Goal: Task Accomplishment & Management: Complete application form

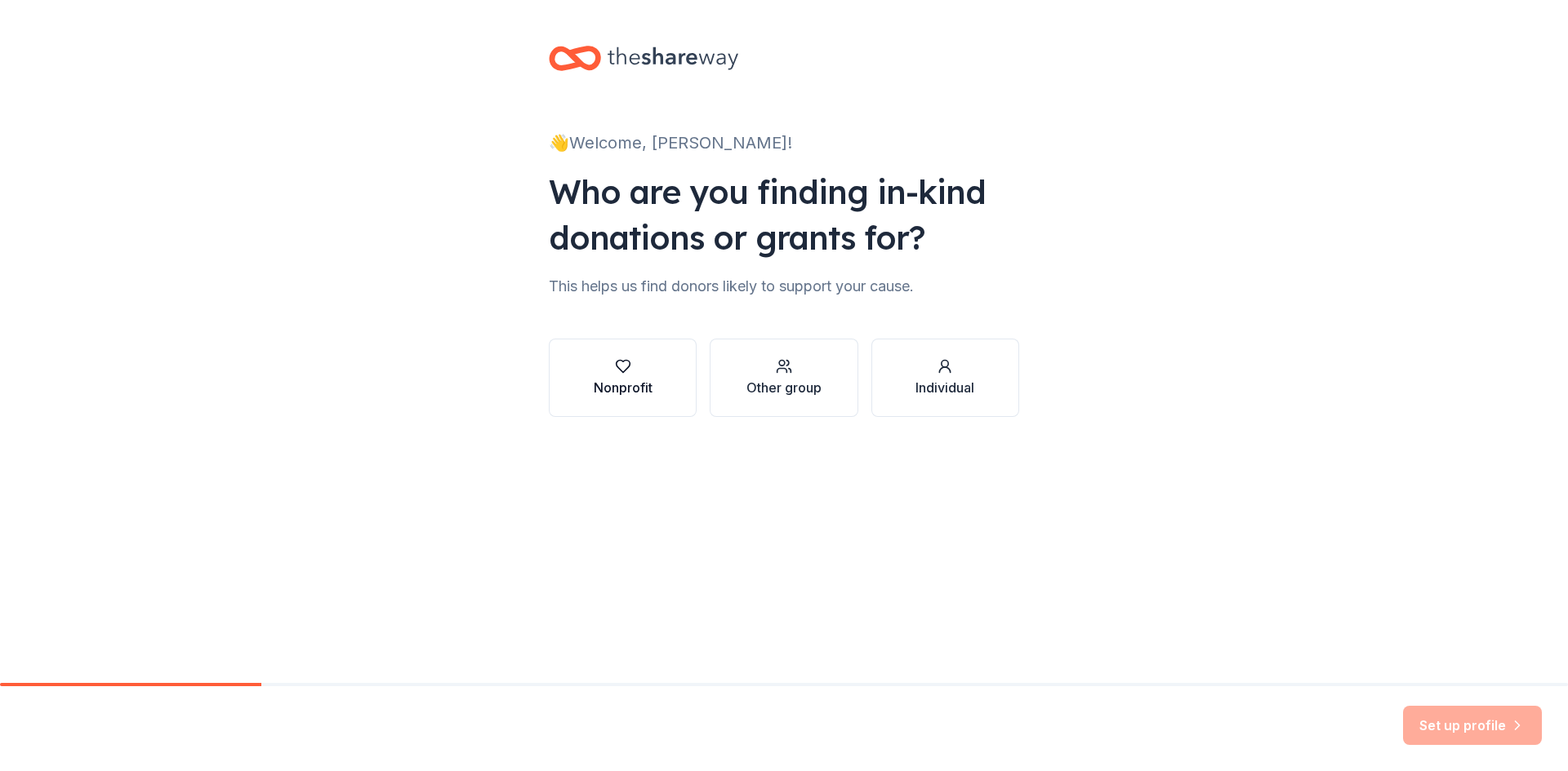
click at [628, 388] on div "Nonprofit" at bounding box center [623, 388] width 59 height 20
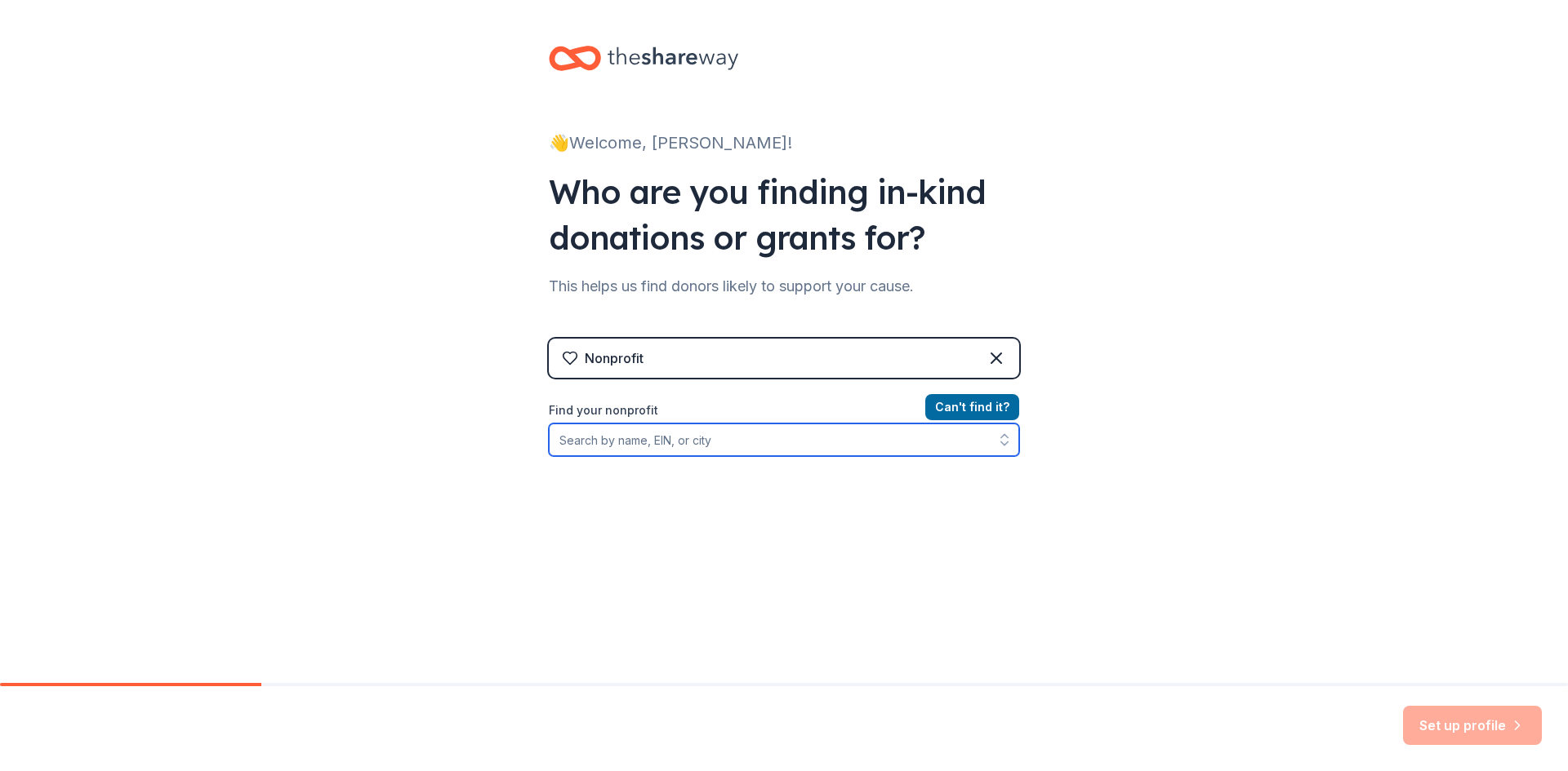
click at [621, 435] on input "Find your nonprofit" at bounding box center [784, 440] width 470 height 33
type input "southern [US_STATE] kids"
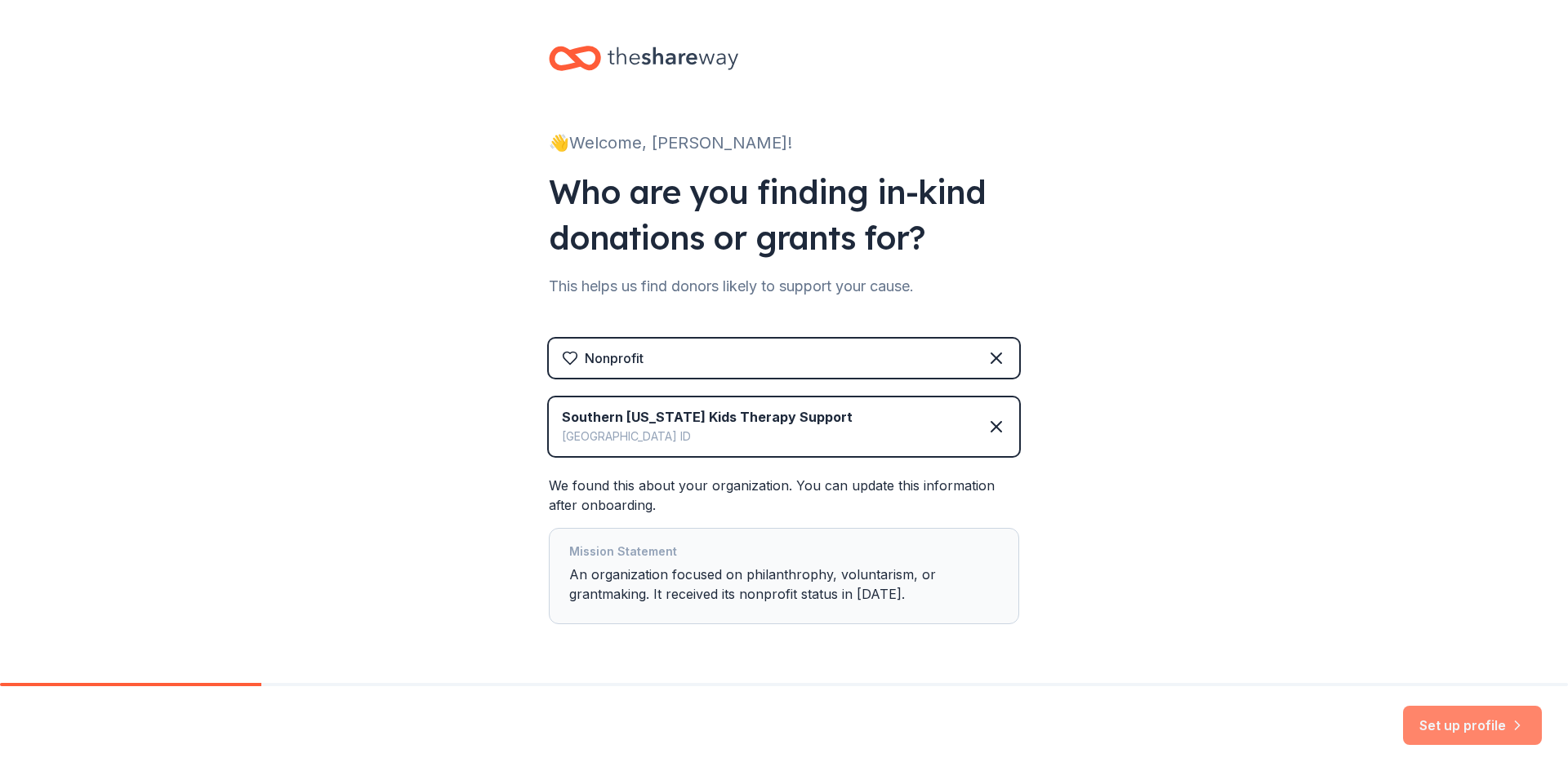
click at [1452, 719] on button "Set up profile" at bounding box center [1472, 725] width 139 height 39
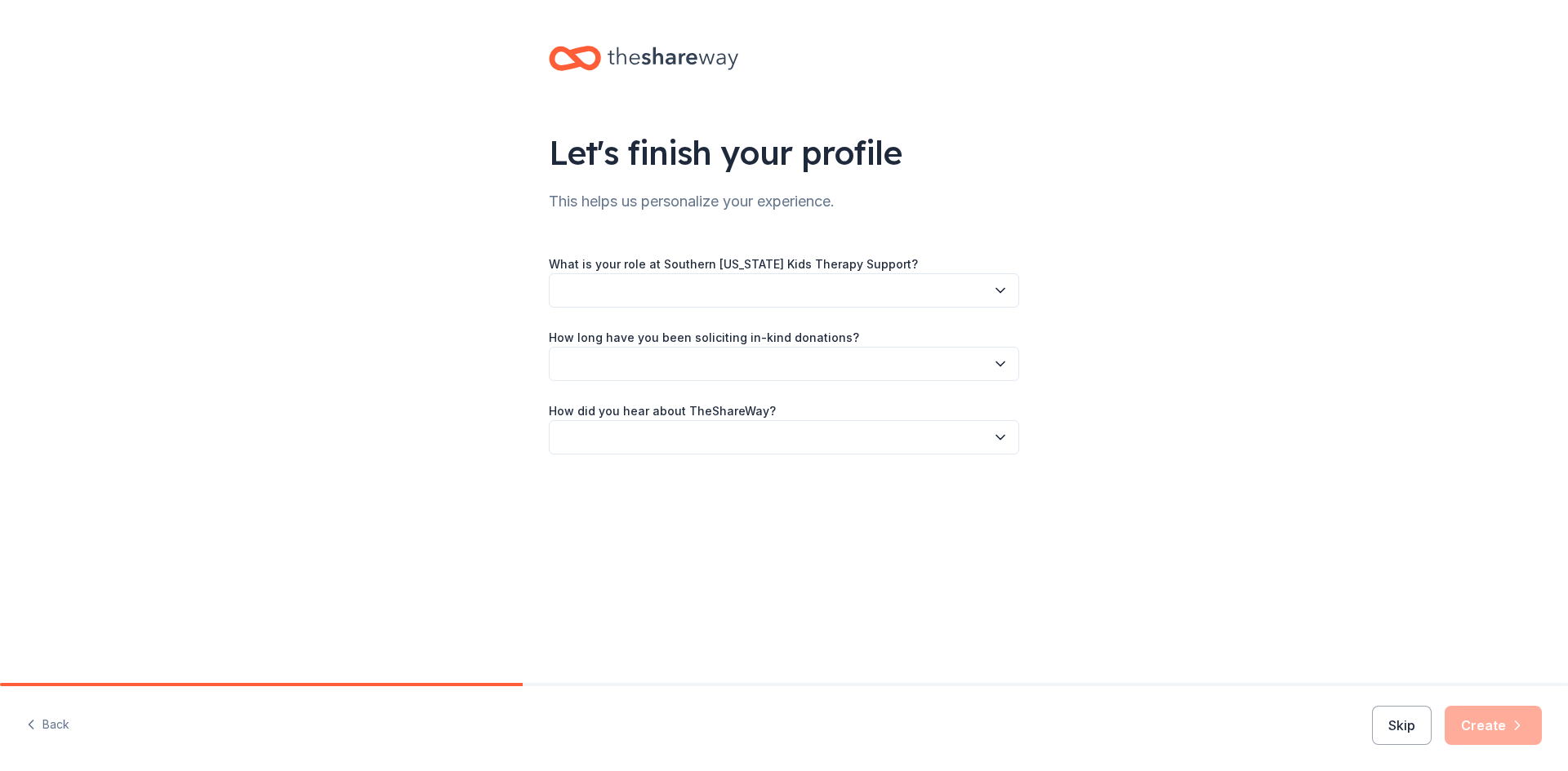
click at [890, 295] on button "button" at bounding box center [784, 290] width 470 height 34
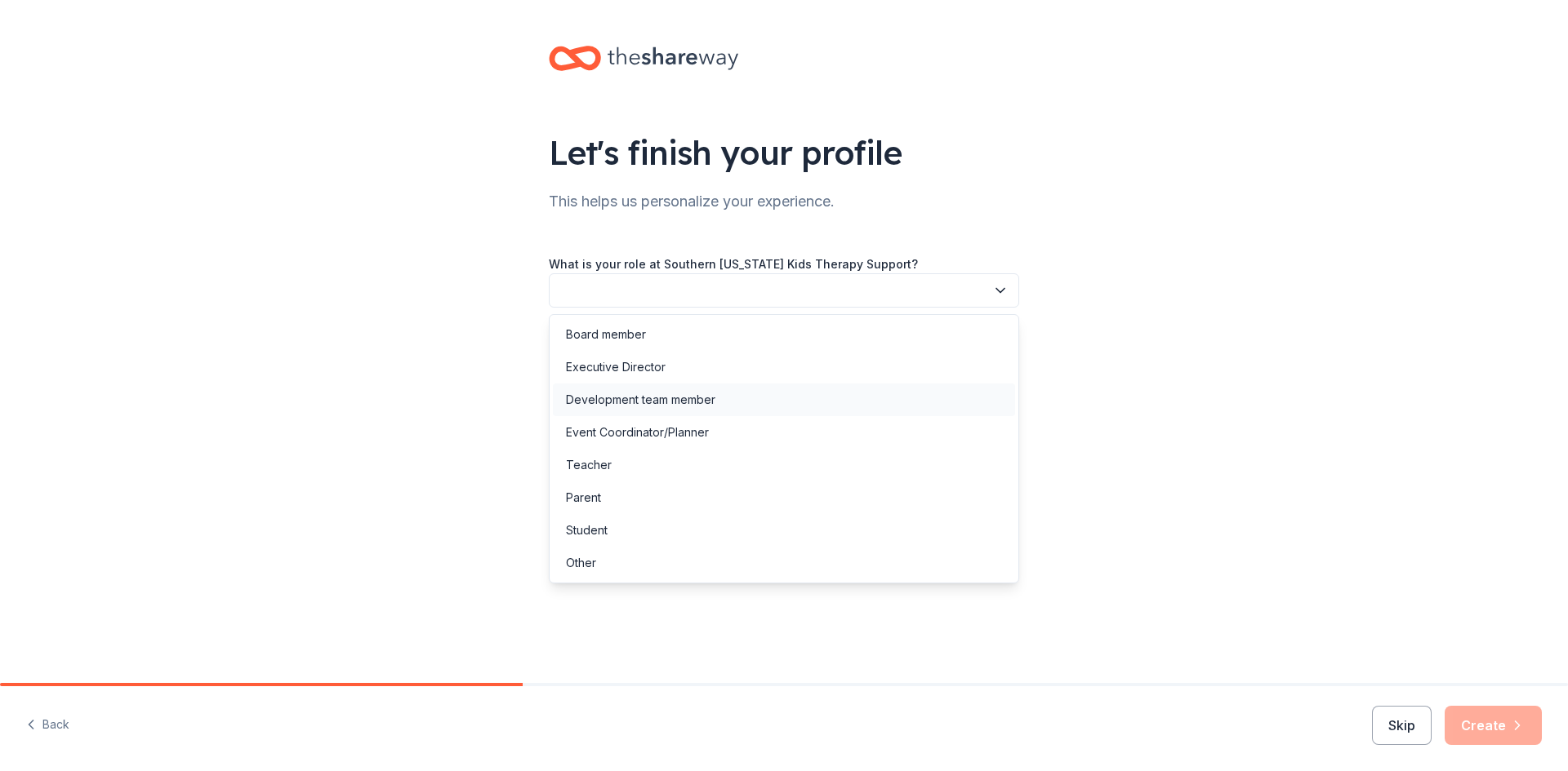
click at [871, 397] on div "Development team member" at bounding box center [784, 400] width 462 height 33
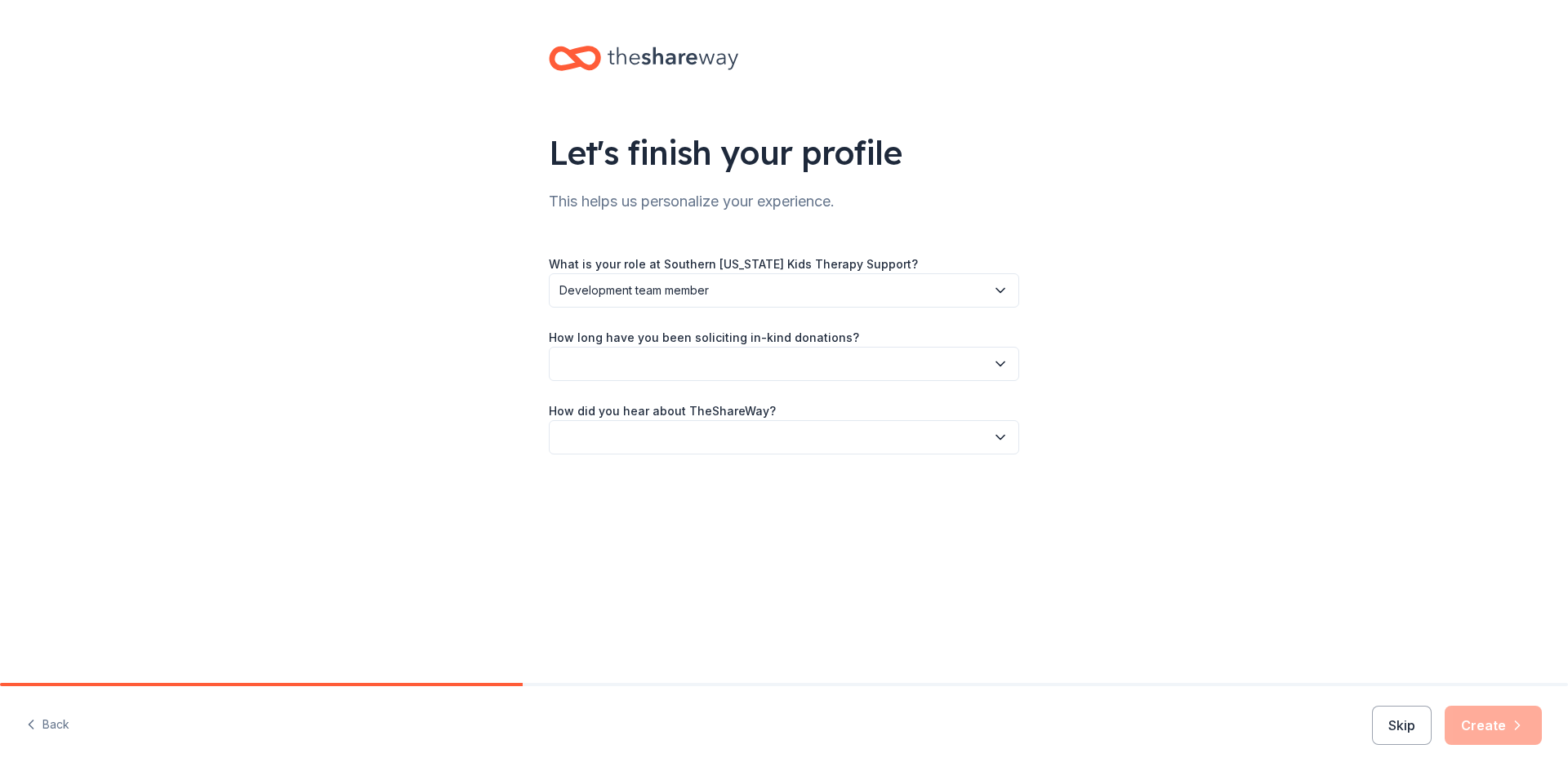
click at [877, 356] on button "button" at bounding box center [784, 364] width 470 height 34
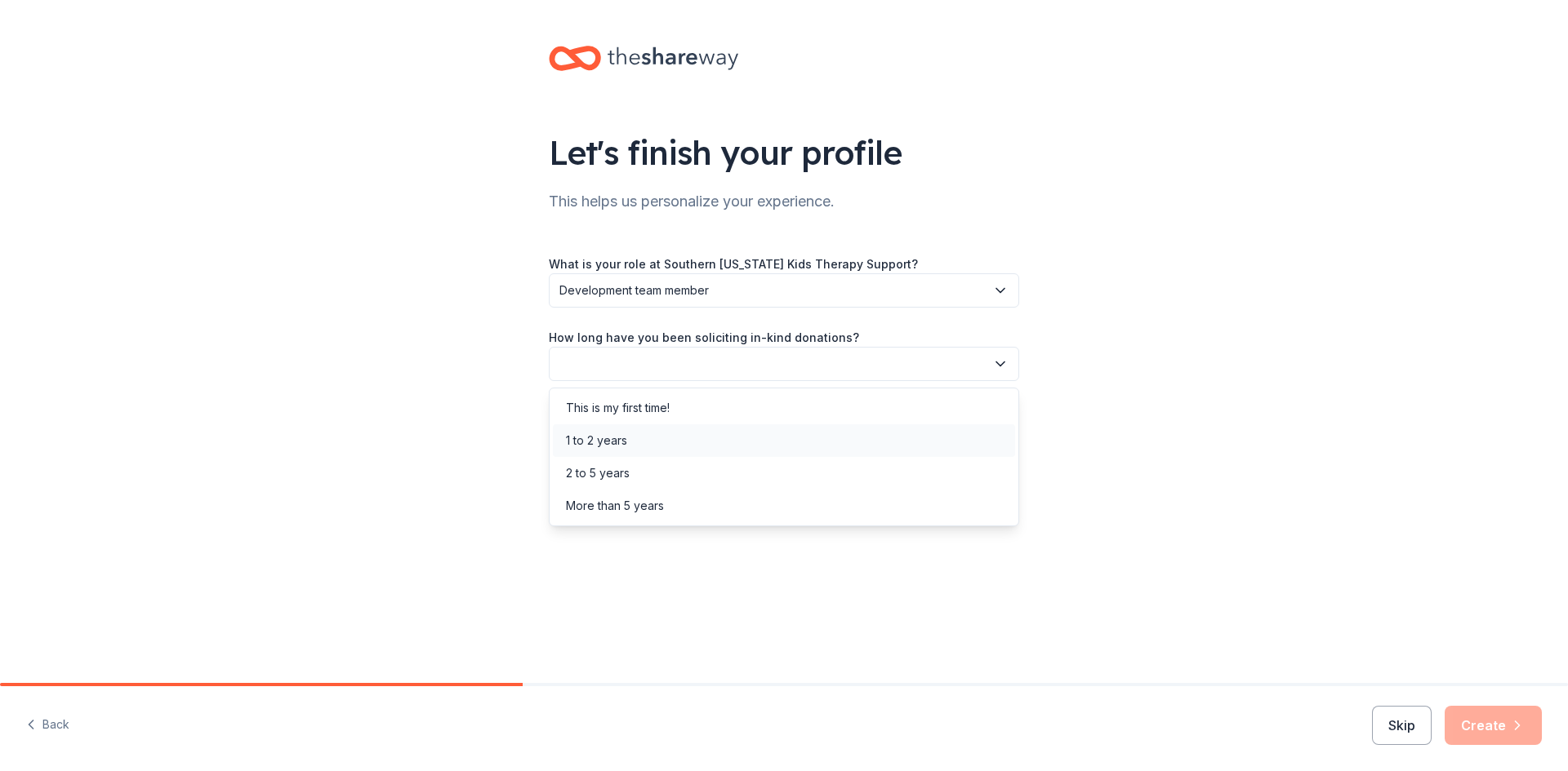
click at [846, 444] on div "1 to 2 years" at bounding box center [784, 441] width 462 height 33
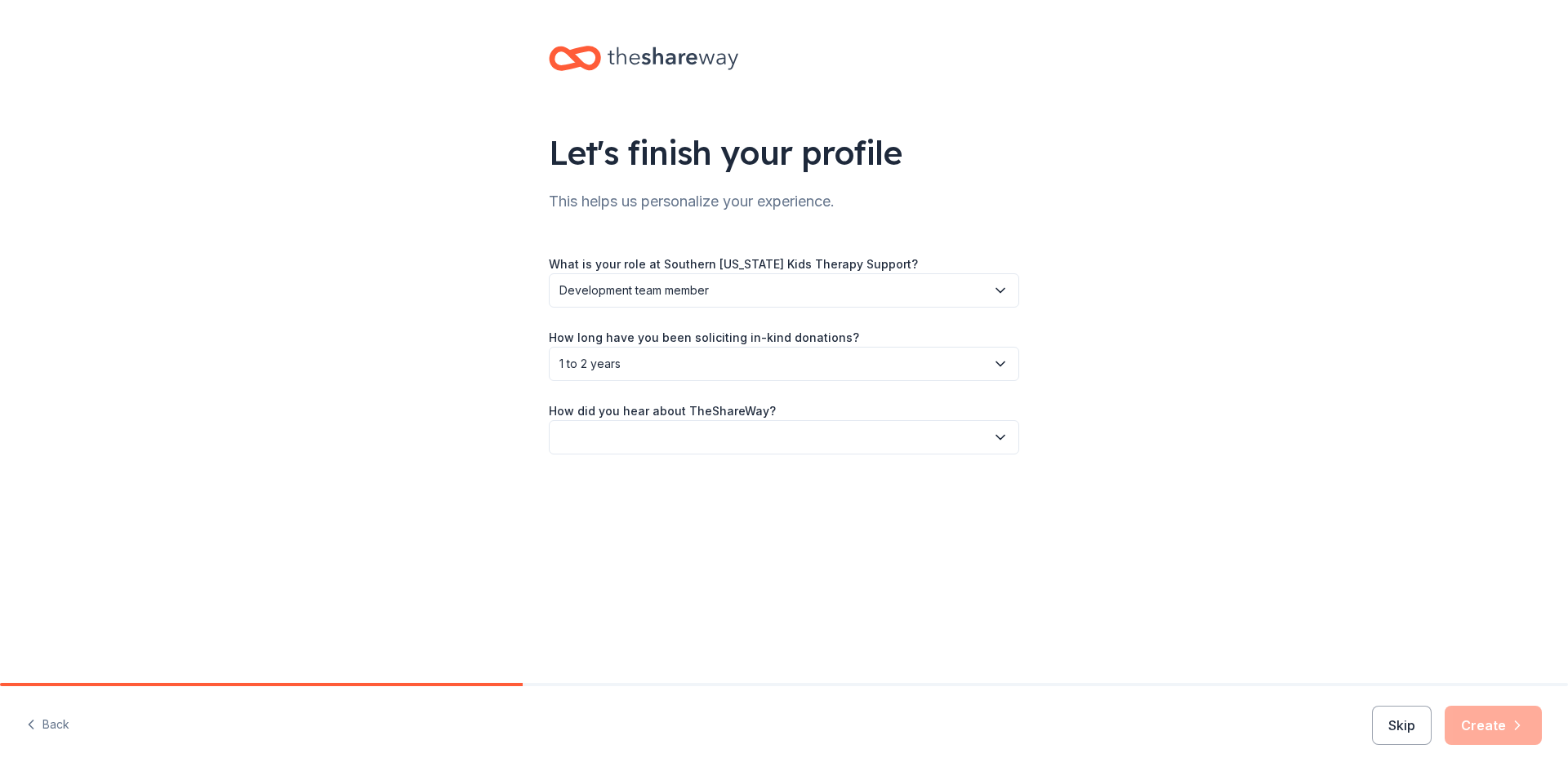
click at [846, 428] on button "button" at bounding box center [784, 437] width 470 height 34
click at [833, 508] on div "Online search" at bounding box center [784, 514] width 462 height 33
click at [1513, 724] on icon "button" at bounding box center [1517, 725] width 16 height 16
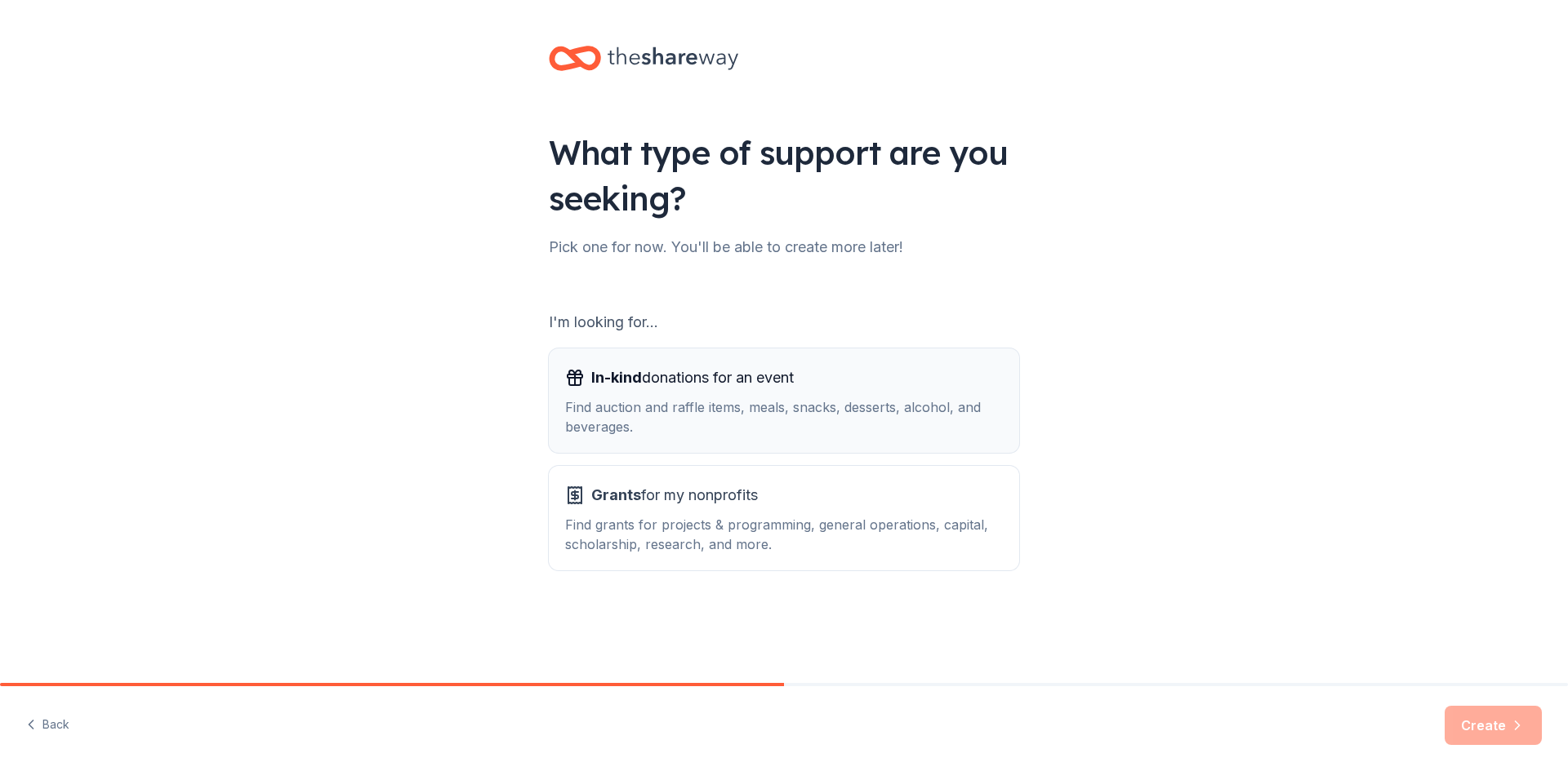
click at [835, 412] on div "Find auction and raffle items, meals, snacks, desserts, alcohol, and beverages." at bounding box center [784, 417] width 438 height 39
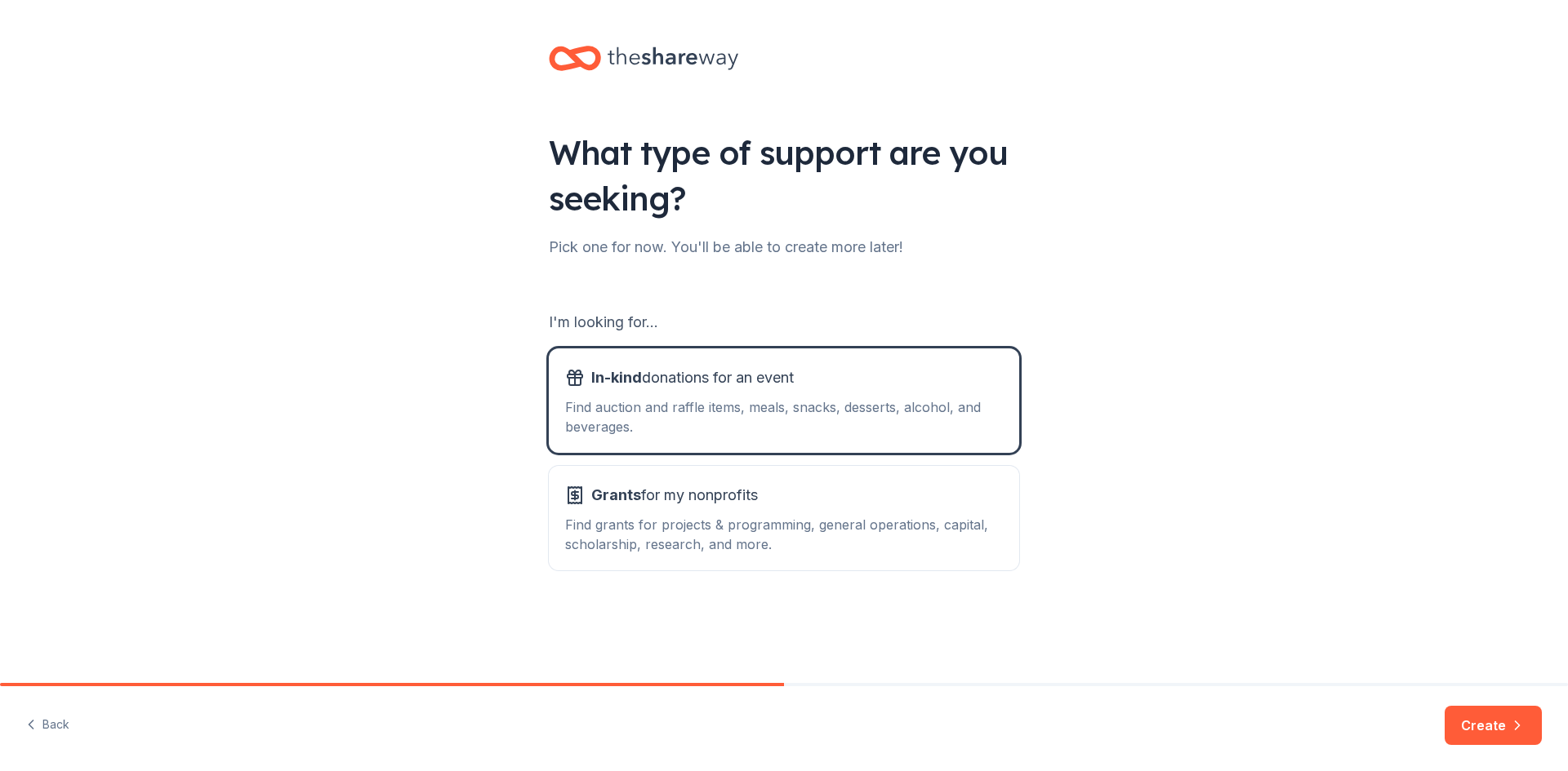
click at [1489, 723] on button "Create" at bounding box center [1493, 725] width 97 height 39
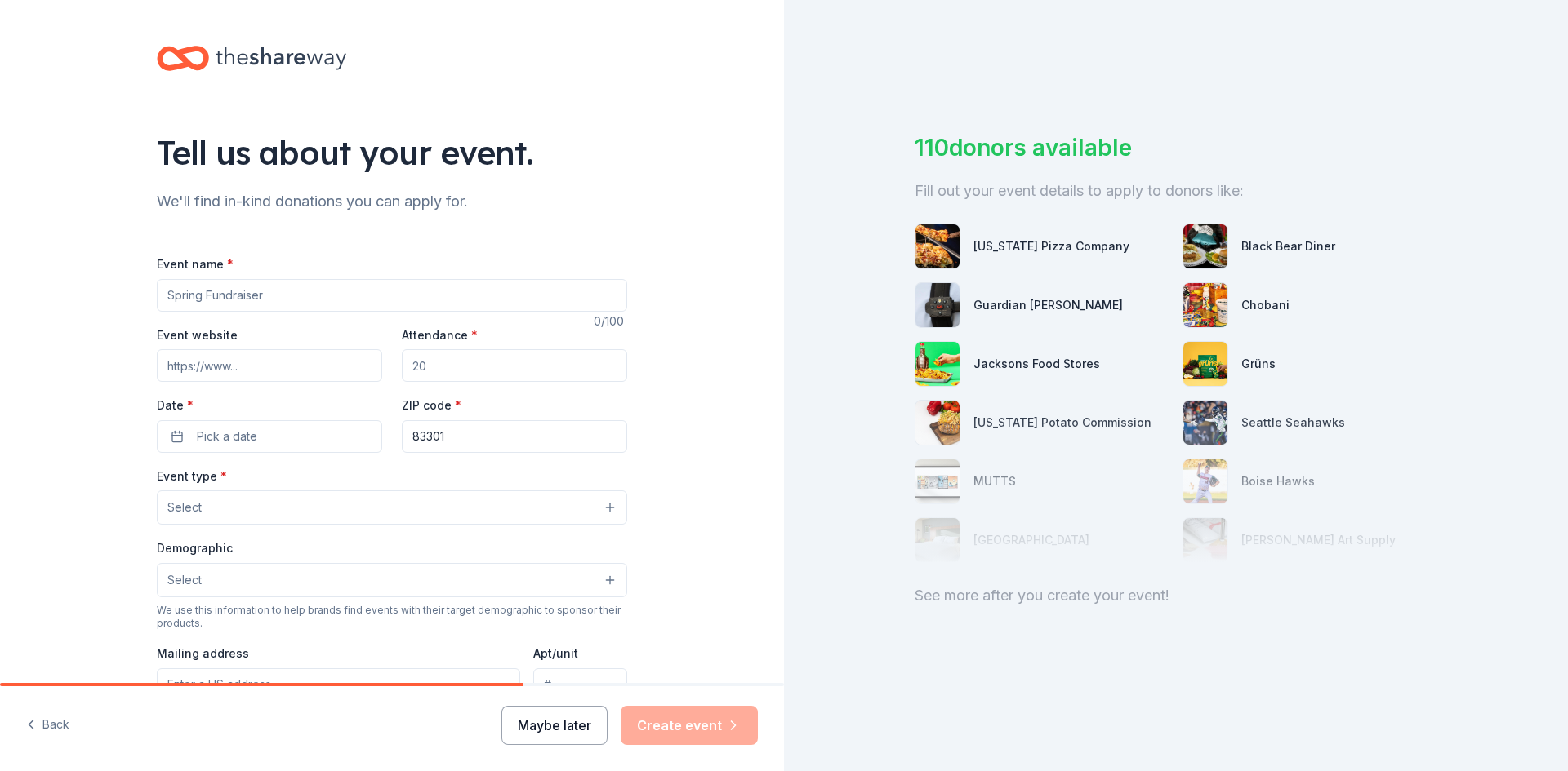
click at [563, 727] on button "Maybe later" at bounding box center [555, 725] width 106 height 39
click at [573, 723] on button "Maybe later" at bounding box center [555, 725] width 106 height 39
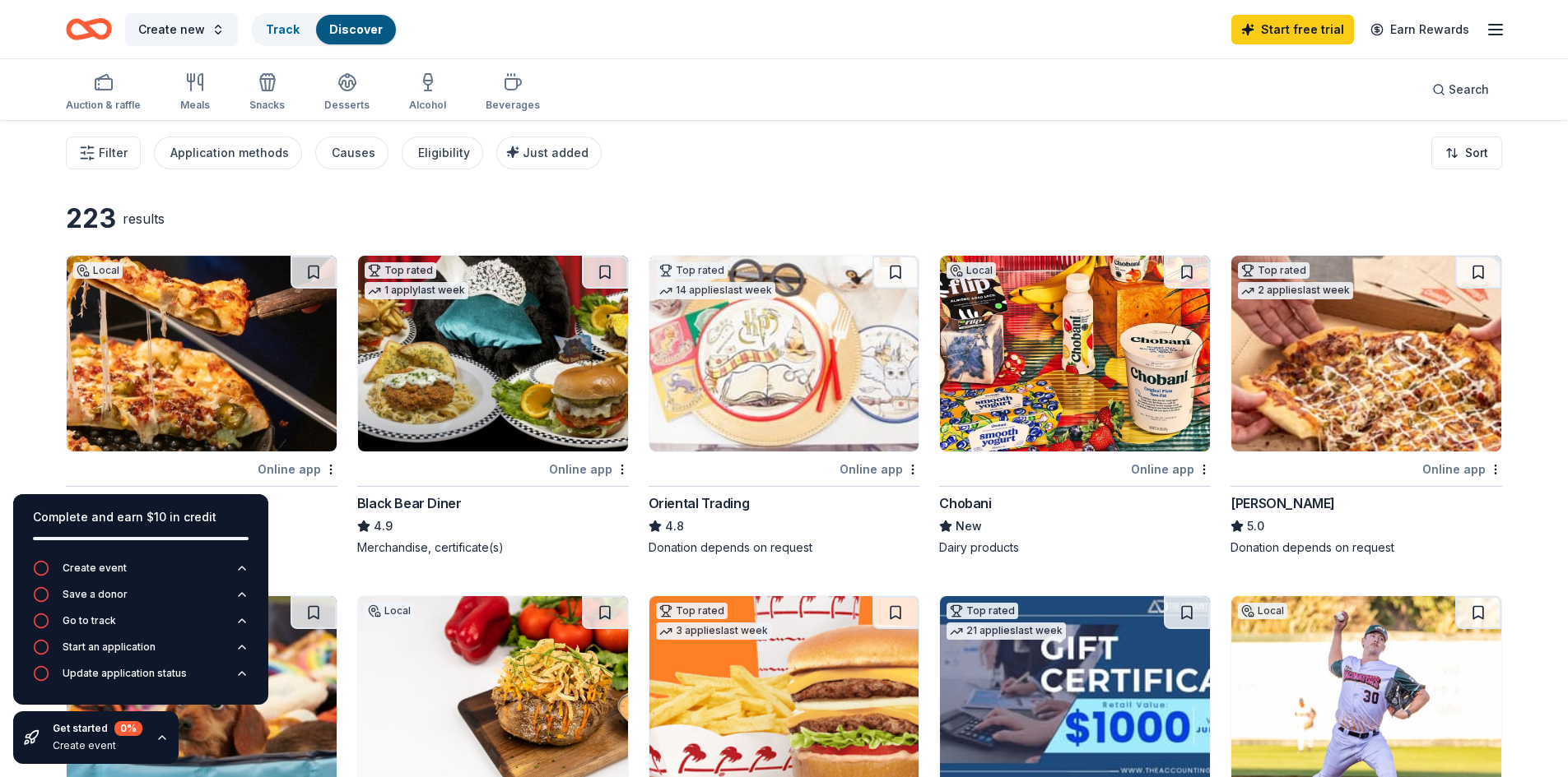
click at [157, 737] on icon "button" at bounding box center [162, 737] width 13 height 13
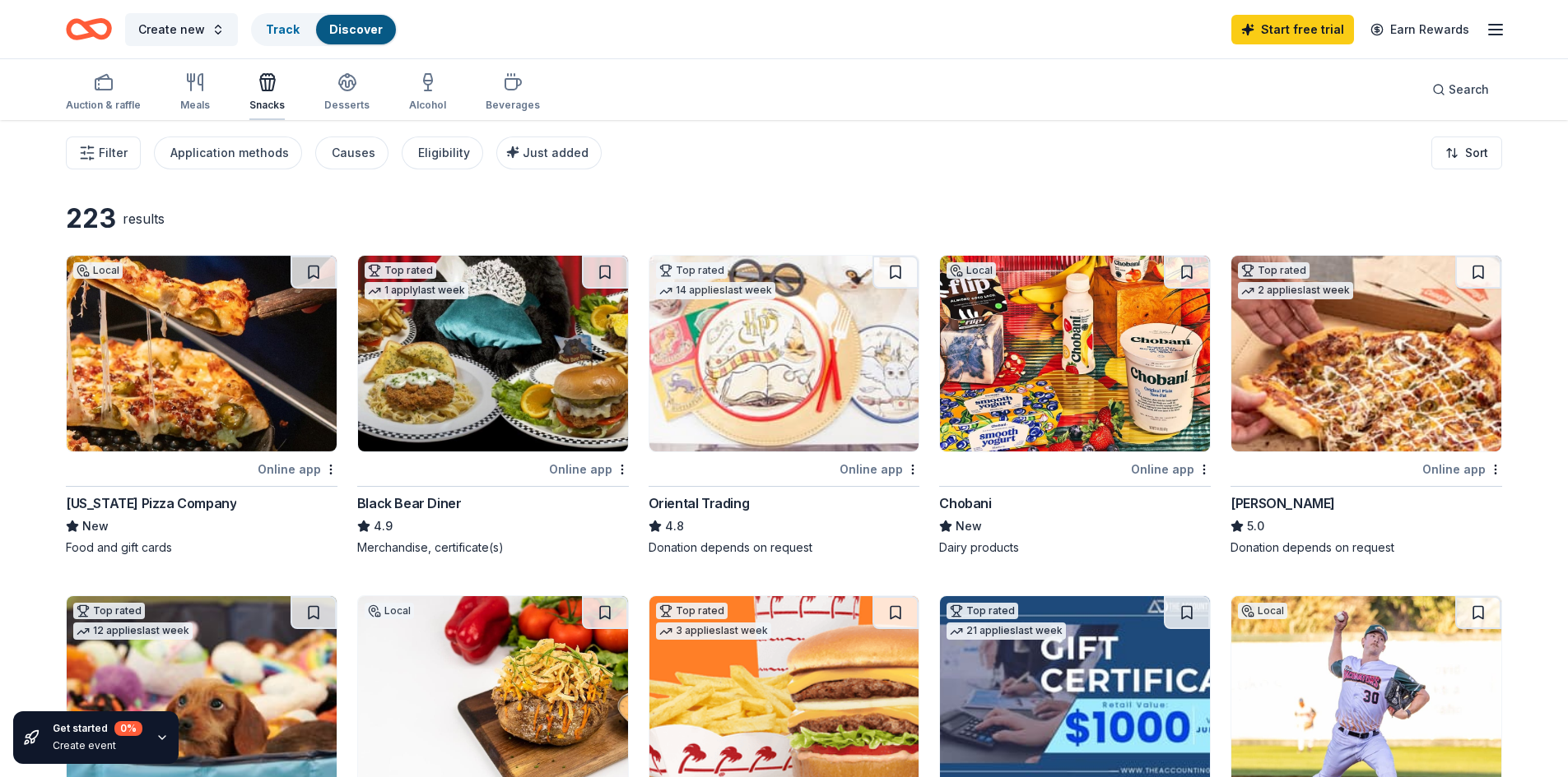
click at [270, 88] on icon "button" at bounding box center [267, 85] width 15 height 12
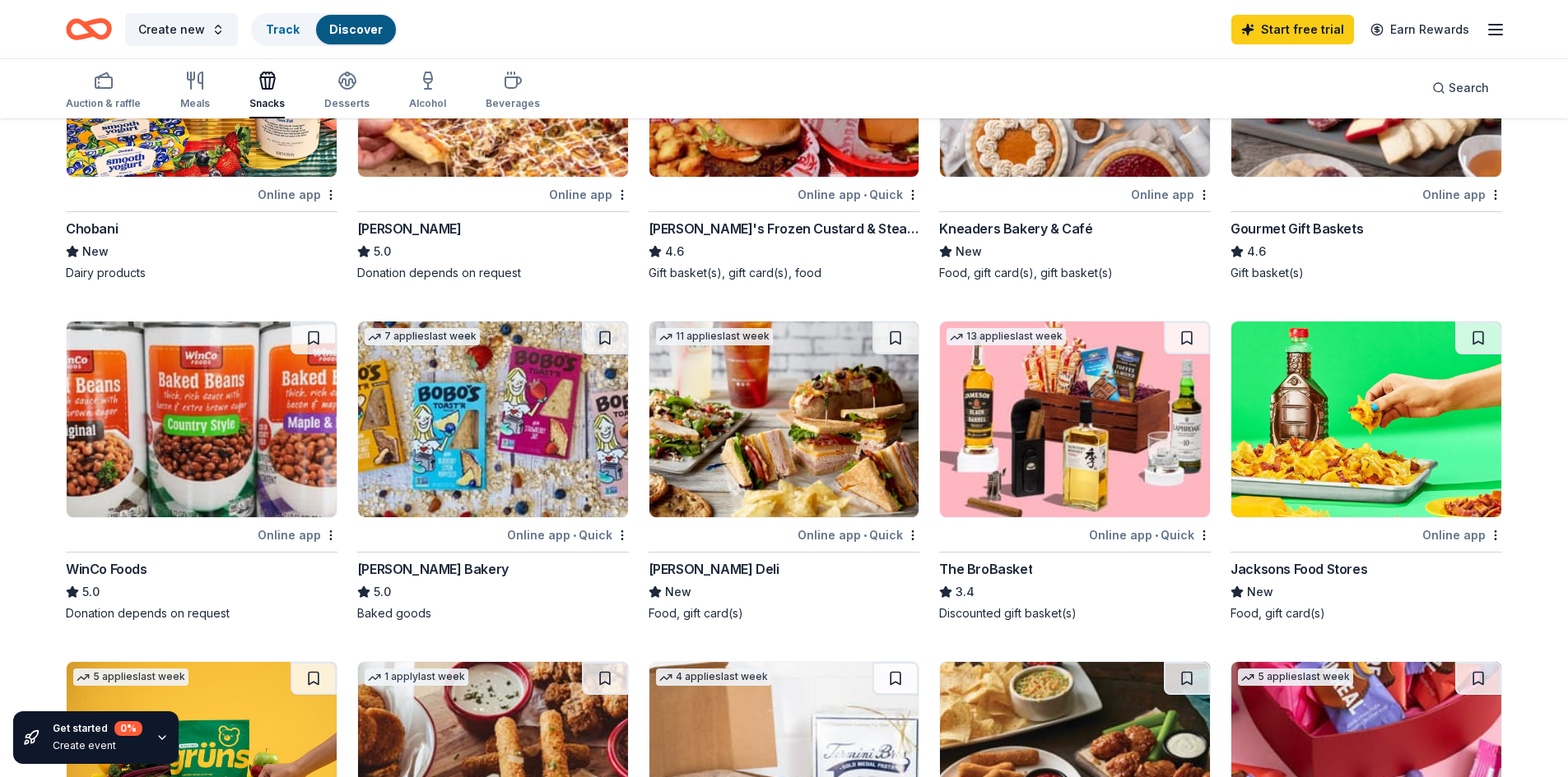
scroll to position [300, 0]
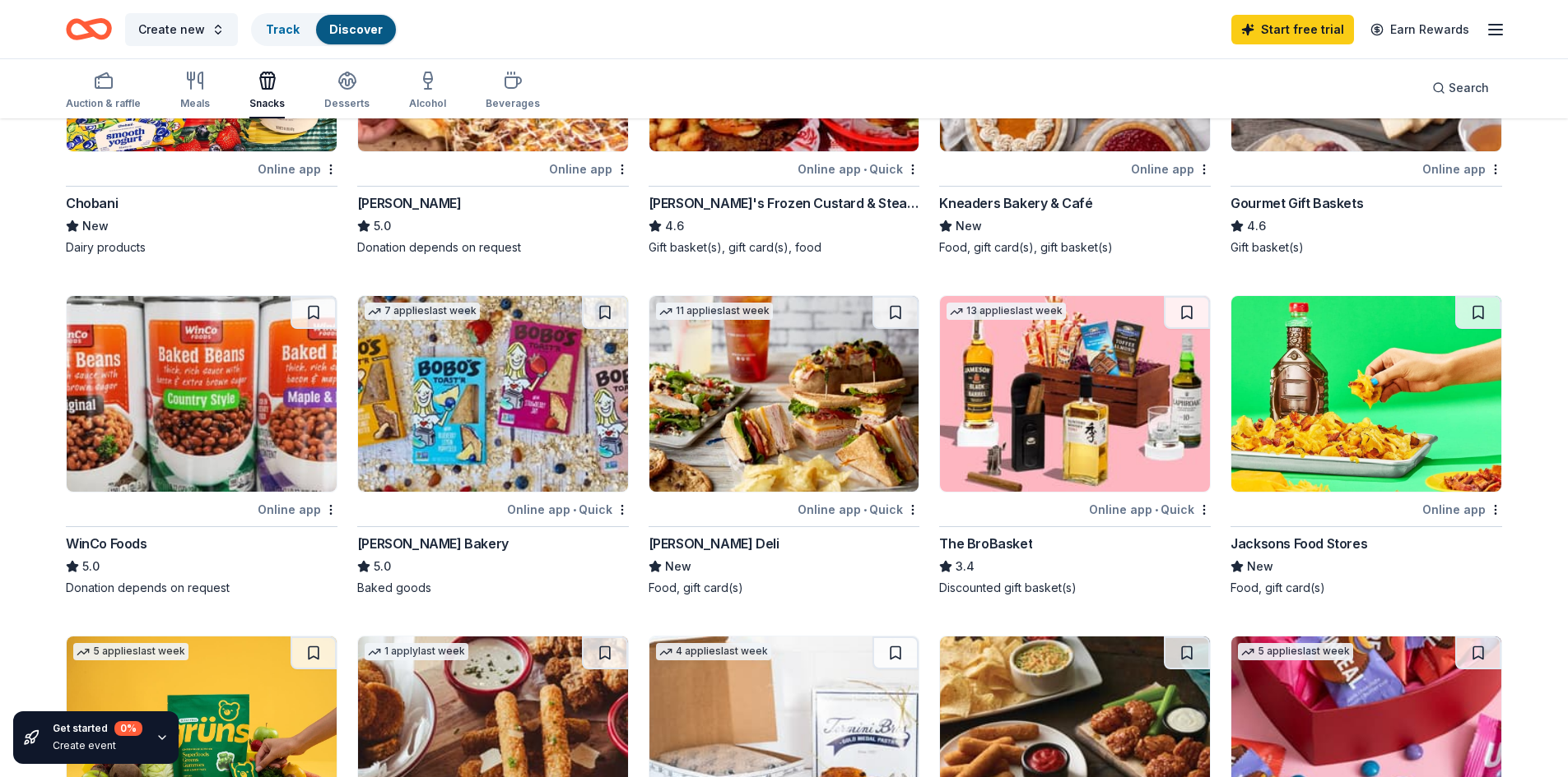
click at [439, 413] on img at bounding box center [492, 394] width 270 height 196
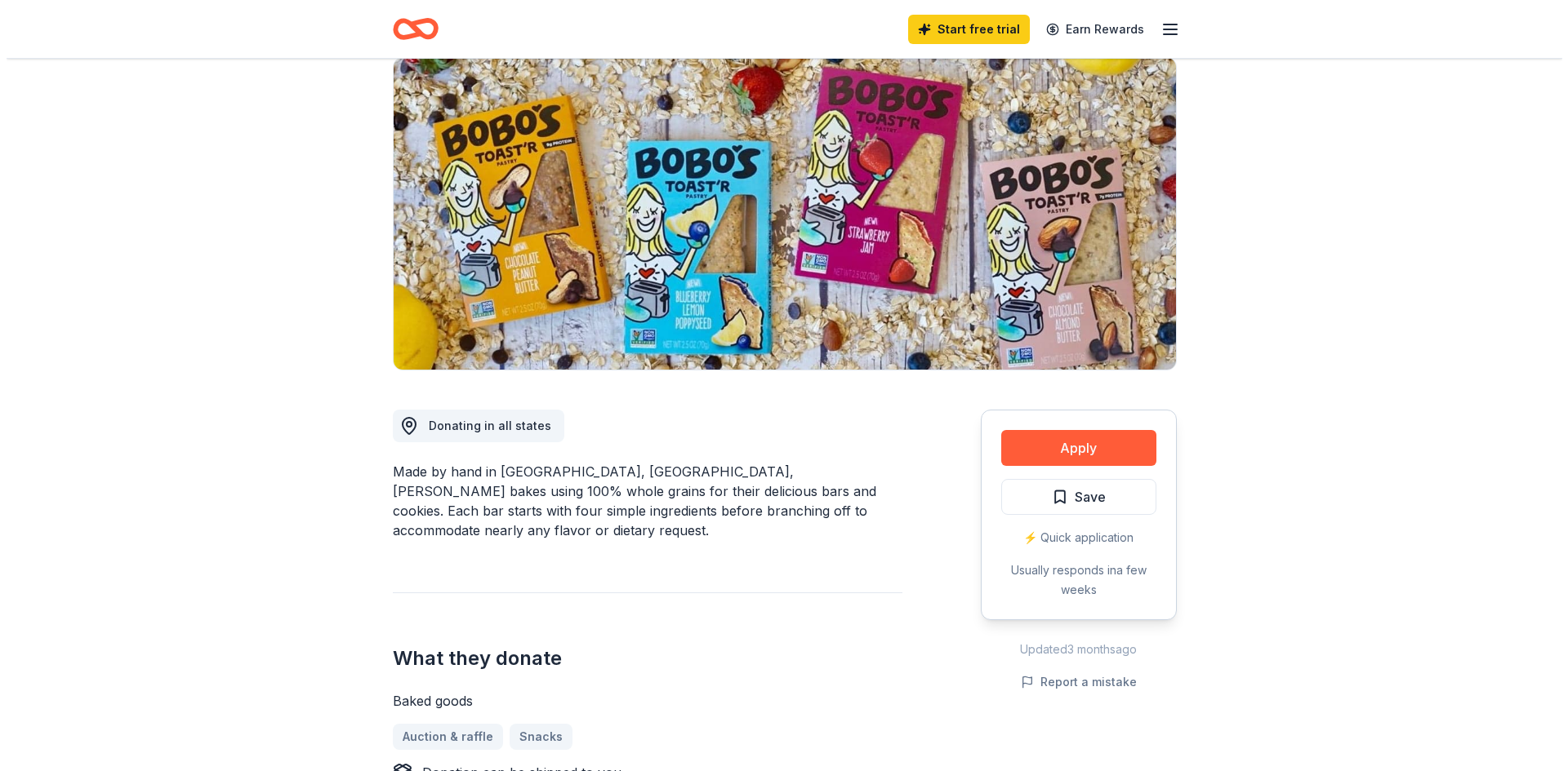
scroll to position [98, 0]
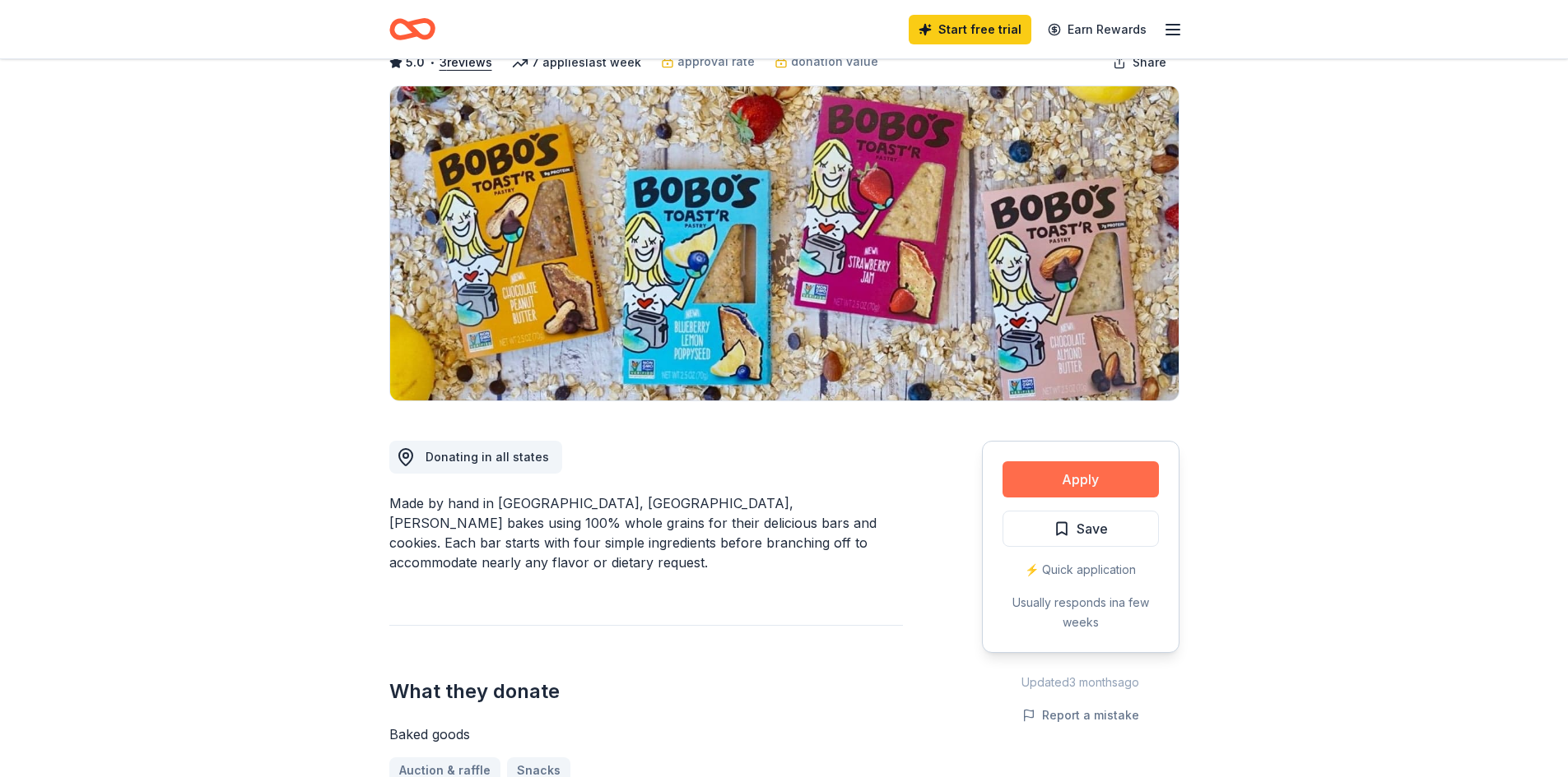
click at [1072, 484] on button "Apply" at bounding box center [1081, 480] width 157 height 36
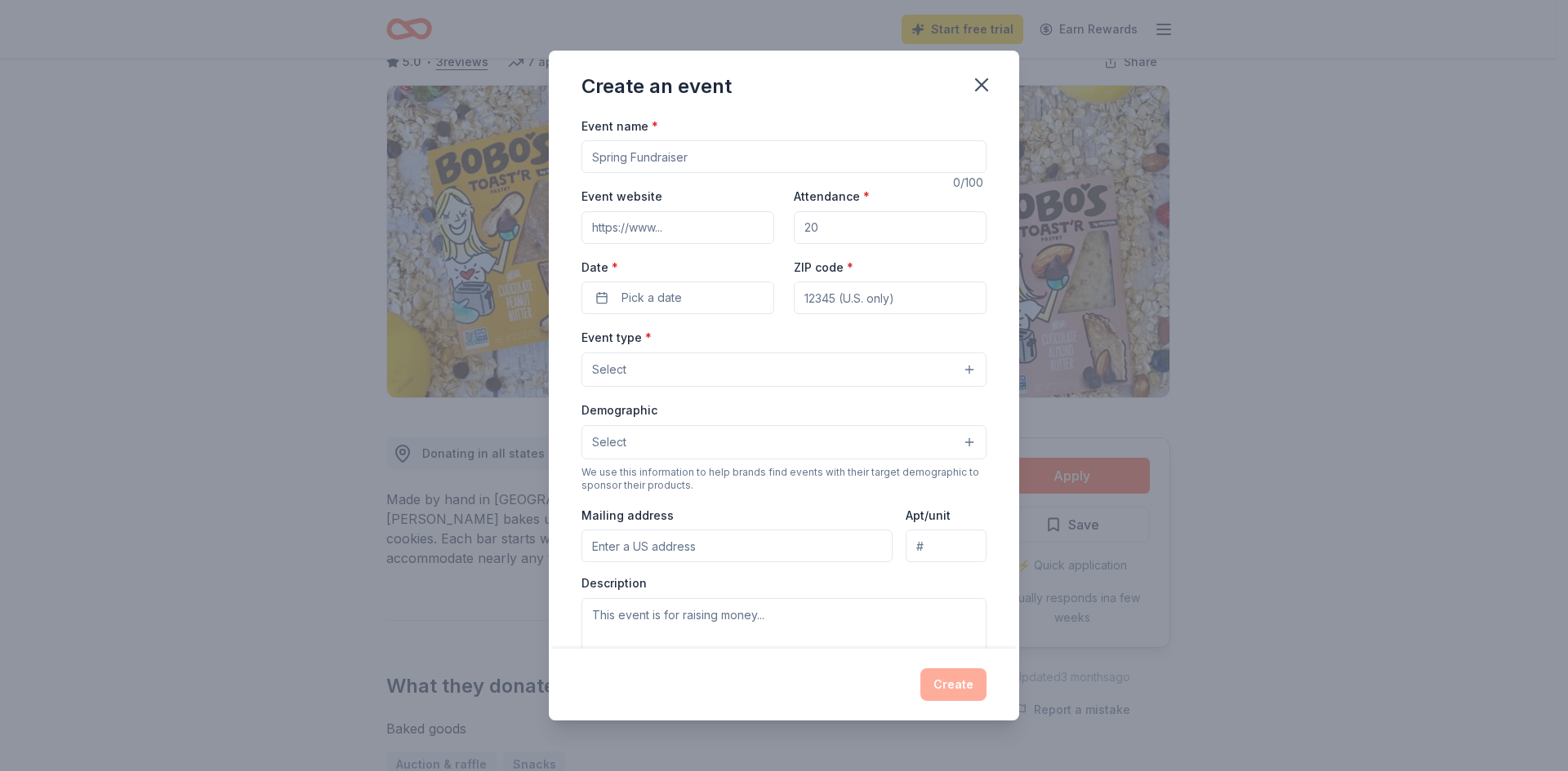
click at [665, 161] on input "Event name *" at bounding box center [784, 157] width 405 height 33
click at [830, 224] on input "Attendance *" at bounding box center [890, 228] width 193 height 33
click at [775, 369] on button "Select" at bounding box center [784, 370] width 405 height 34
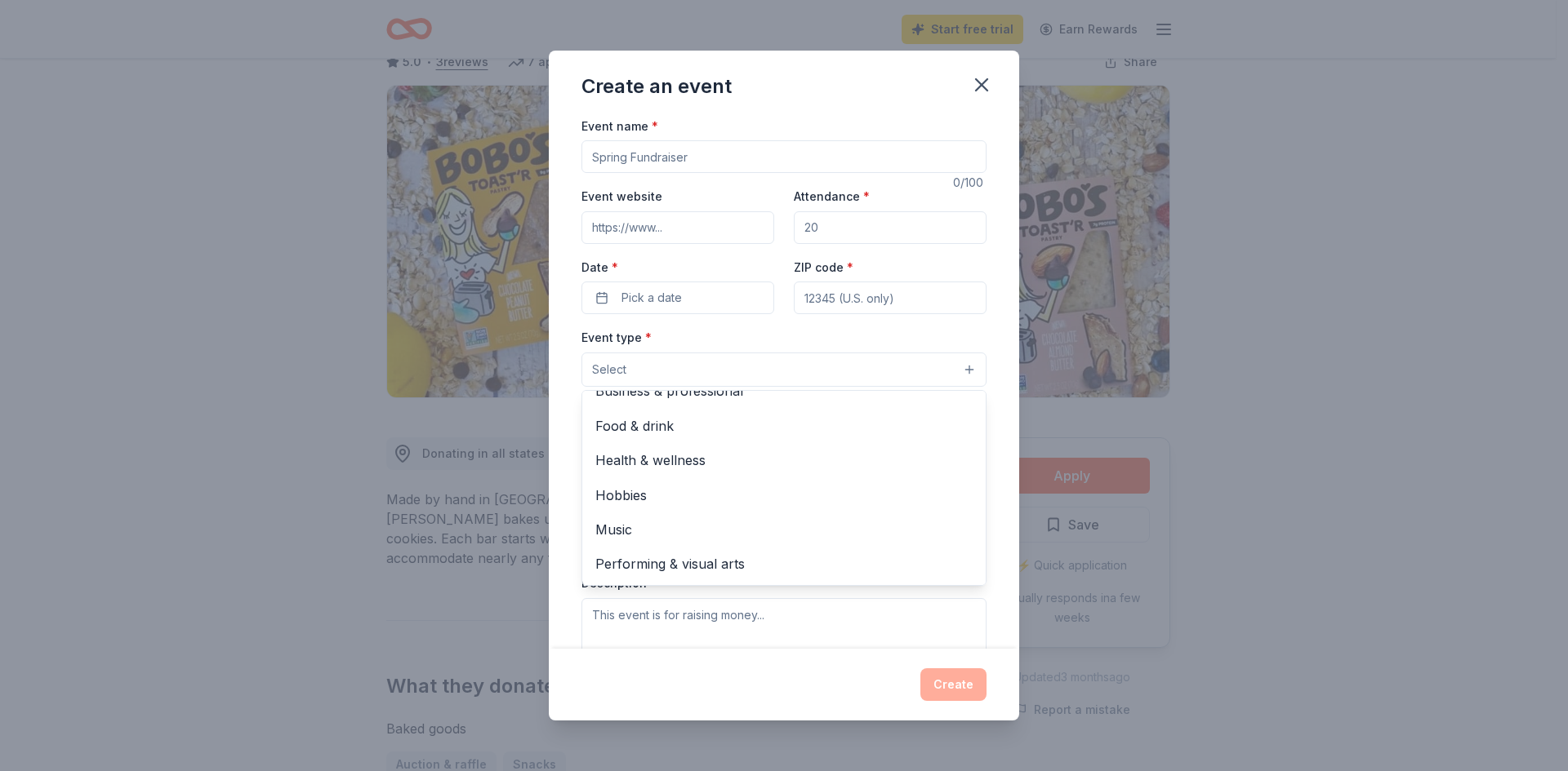
scroll to position [0, 0]
click at [982, 285] on div "Event name * 0 /100 Event website Attendance * Date * Pick a date ZIP code * Ev…" at bounding box center [784, 383] width 470 height 534
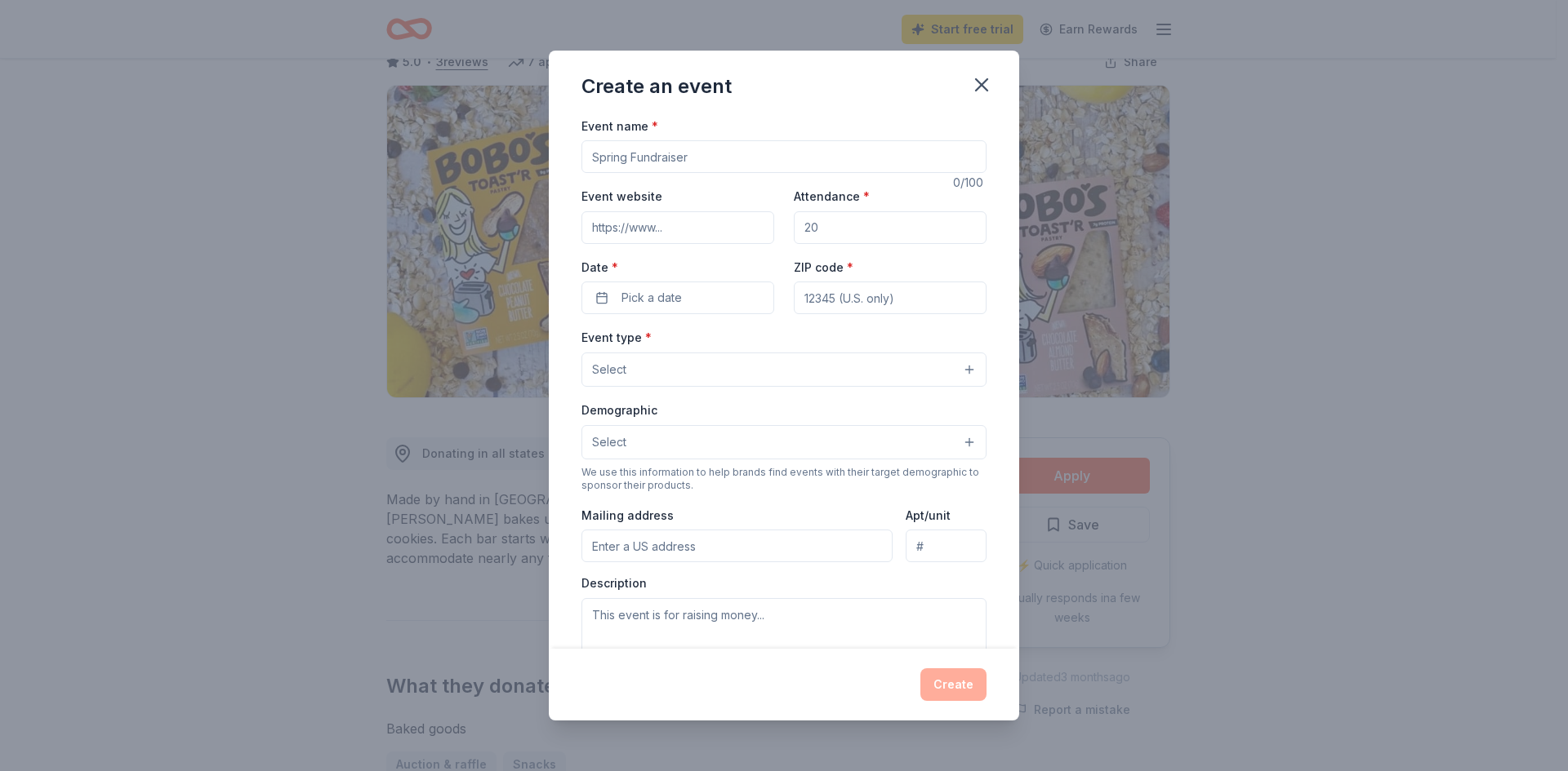
click at [613, 157] on input "Event name *" at bounding box center [784, 157] width 405 height 33
click at [636, 376] on button "Select" at bounding box center [784, 370] width 405 height 34
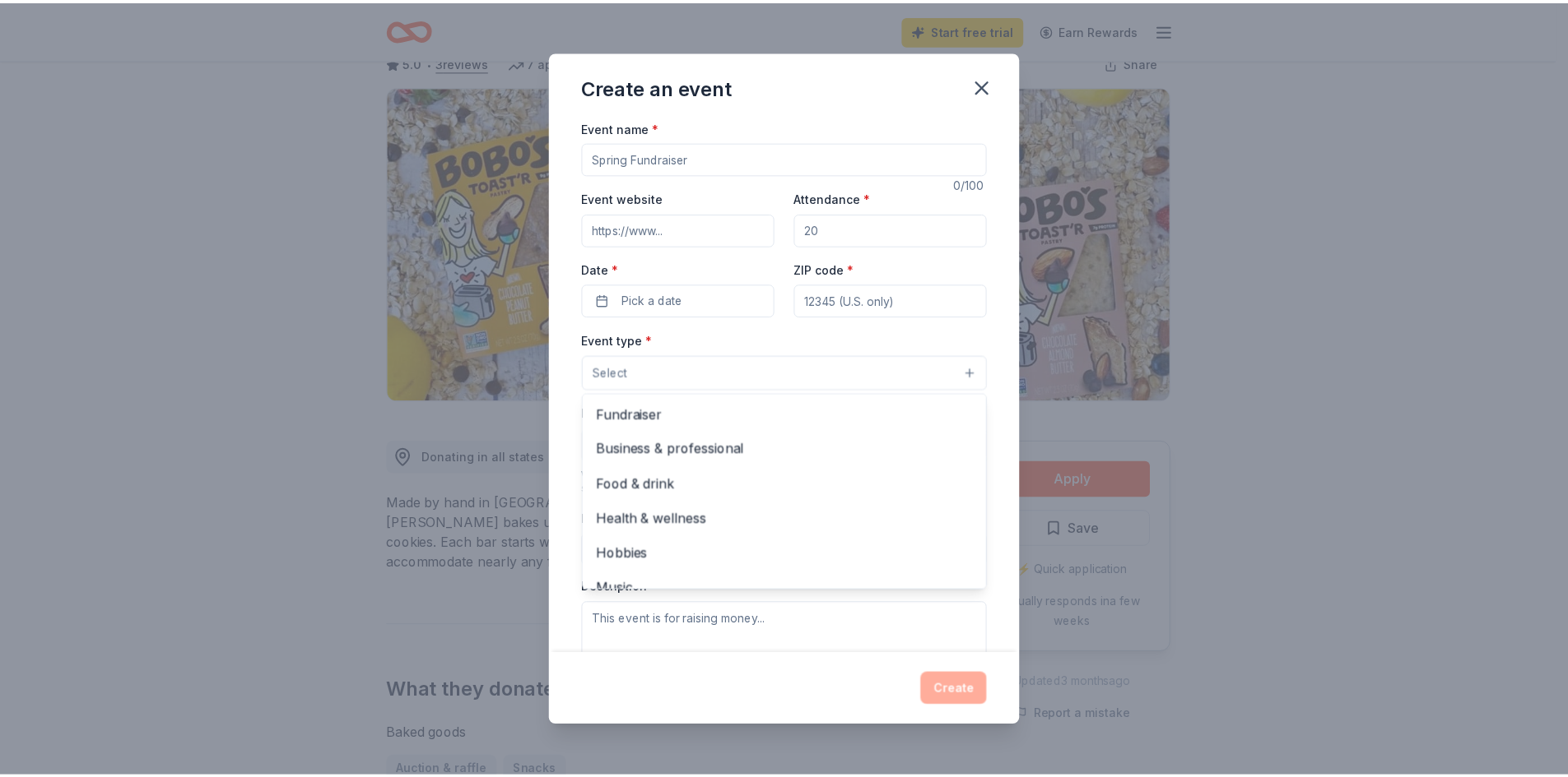
scroll to position [55, 0]
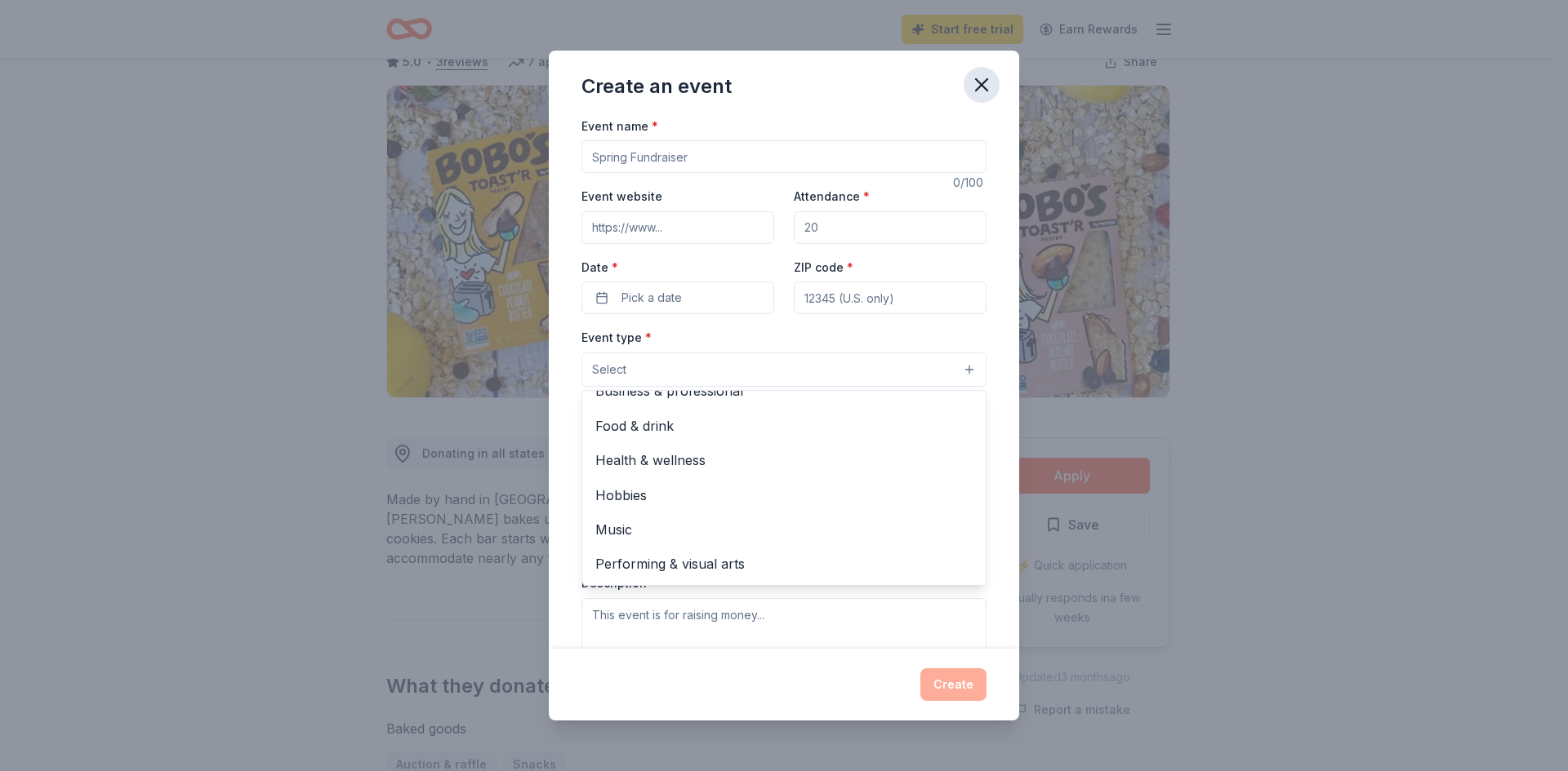
click at [977, 83] on div "Create an event Event name * 0 /100 Event website Attendance * Date * Pick a da…" at bounding box center [784, 386] width 470 height 671
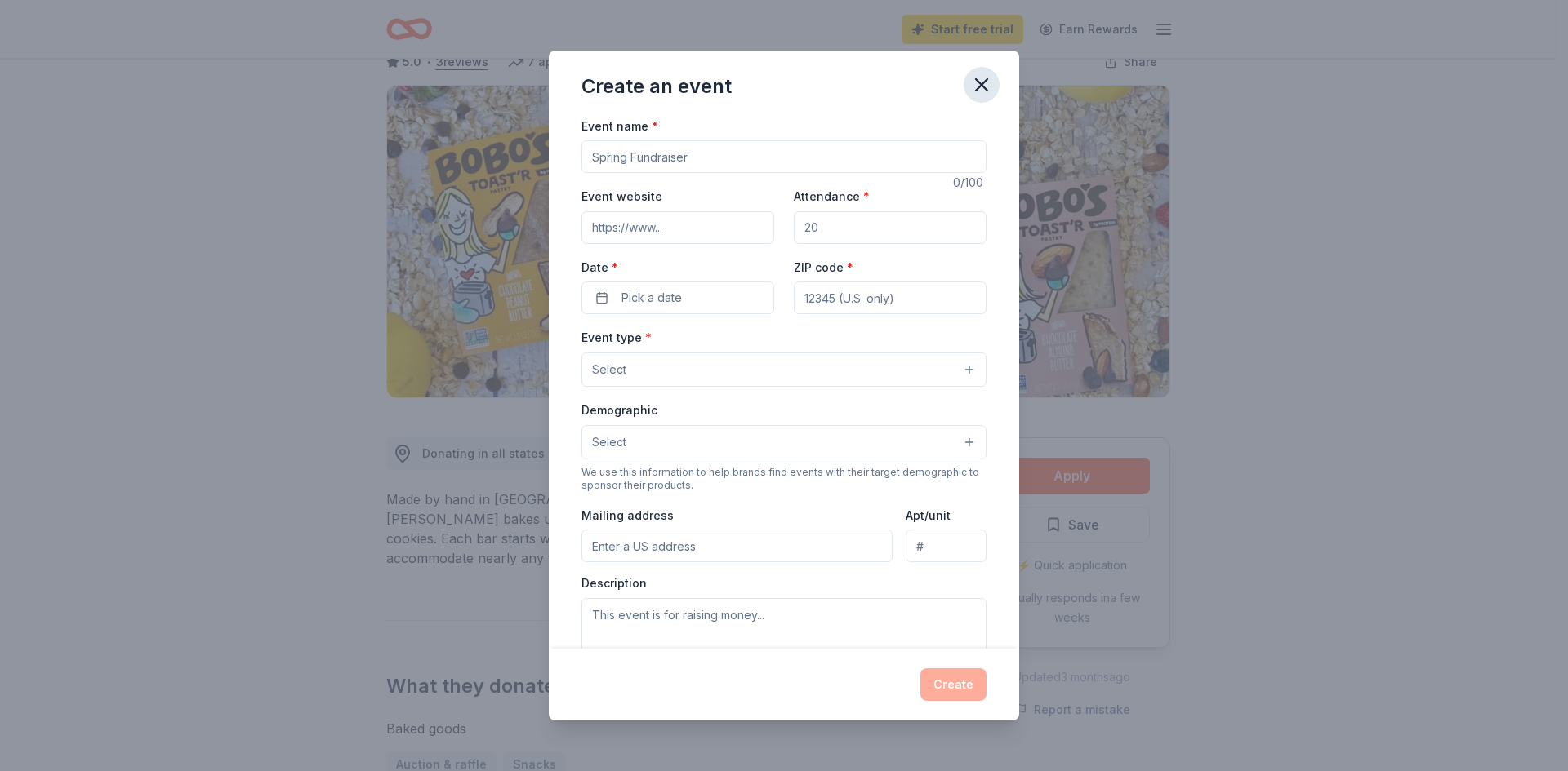
click at [977, 83] on icon "button" at bounding box center [982, 85] width 23 height 23
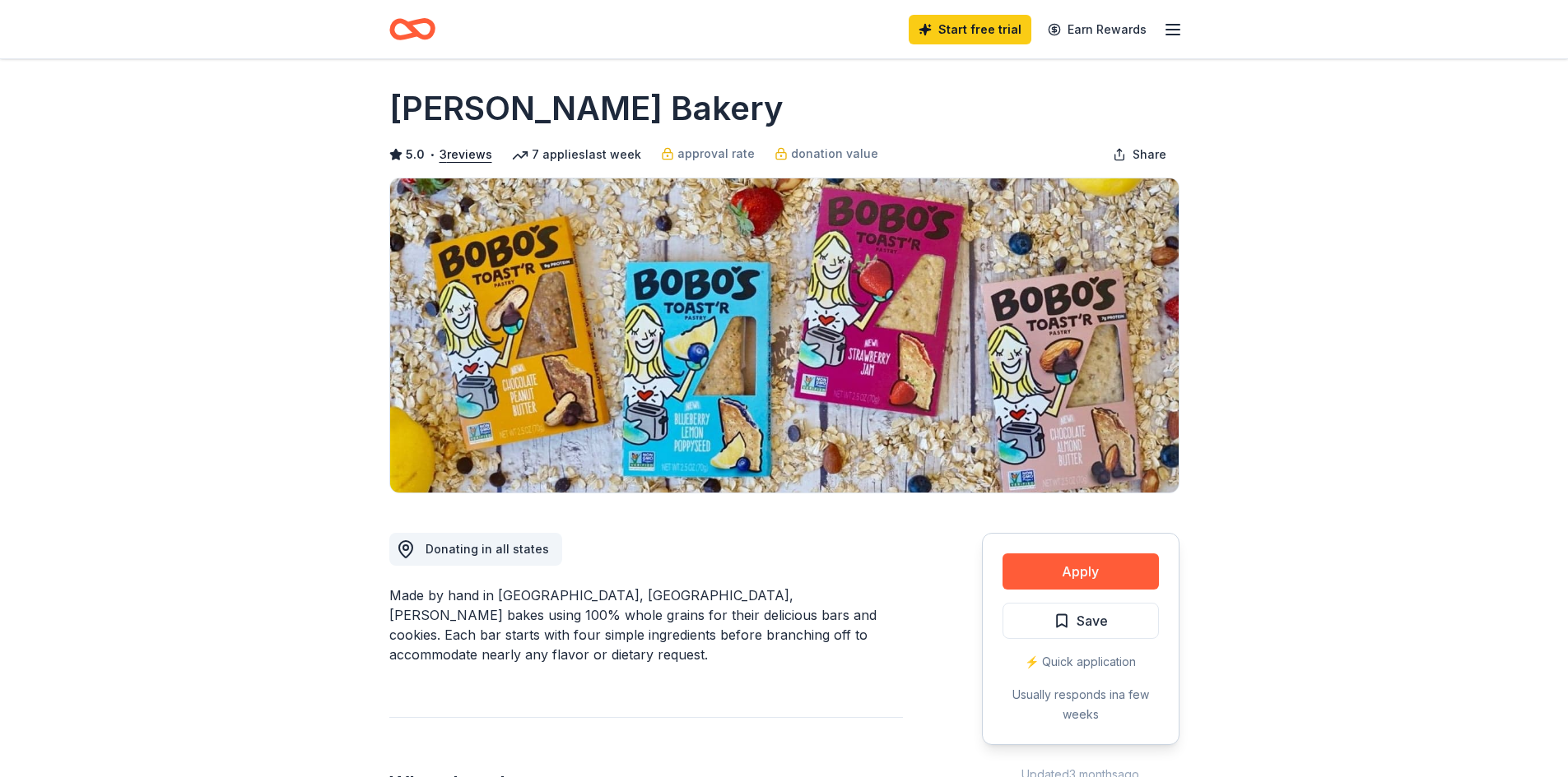
scroll to position [0, 0]
